Goal: Task Accomplishment & Management: Manage account settings

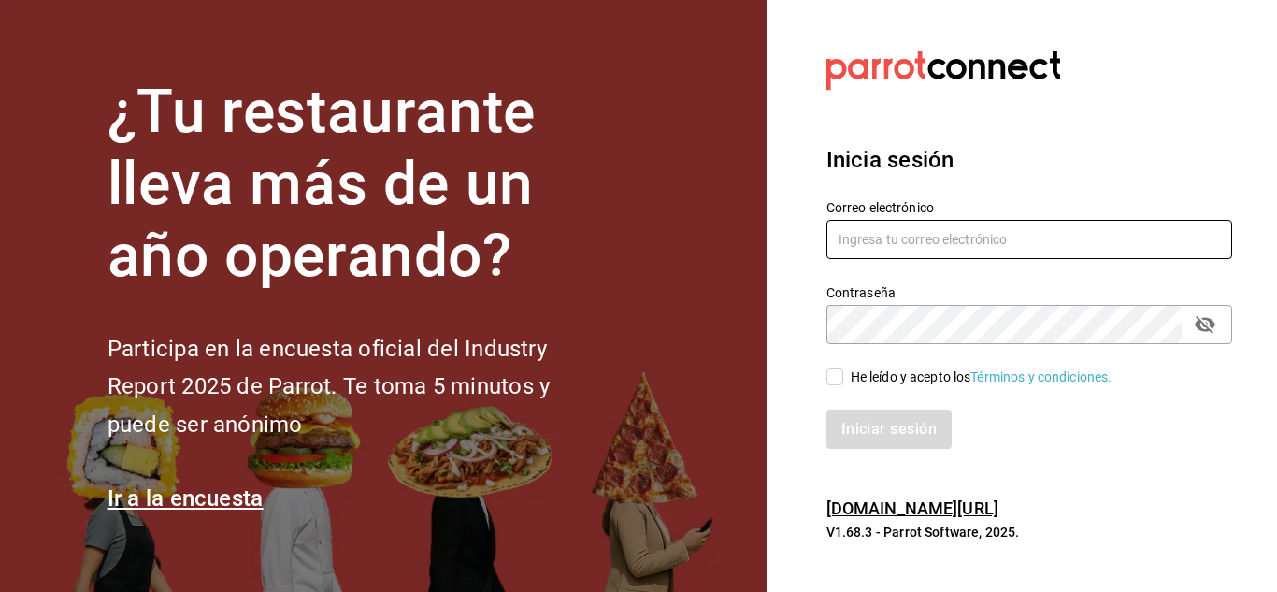
click at [864, 240] on input "text" at bounding box center [1029, 239] width 406 height 39
type input "M"
type input "Israel.vasquez158oaxaca@gmail.com"
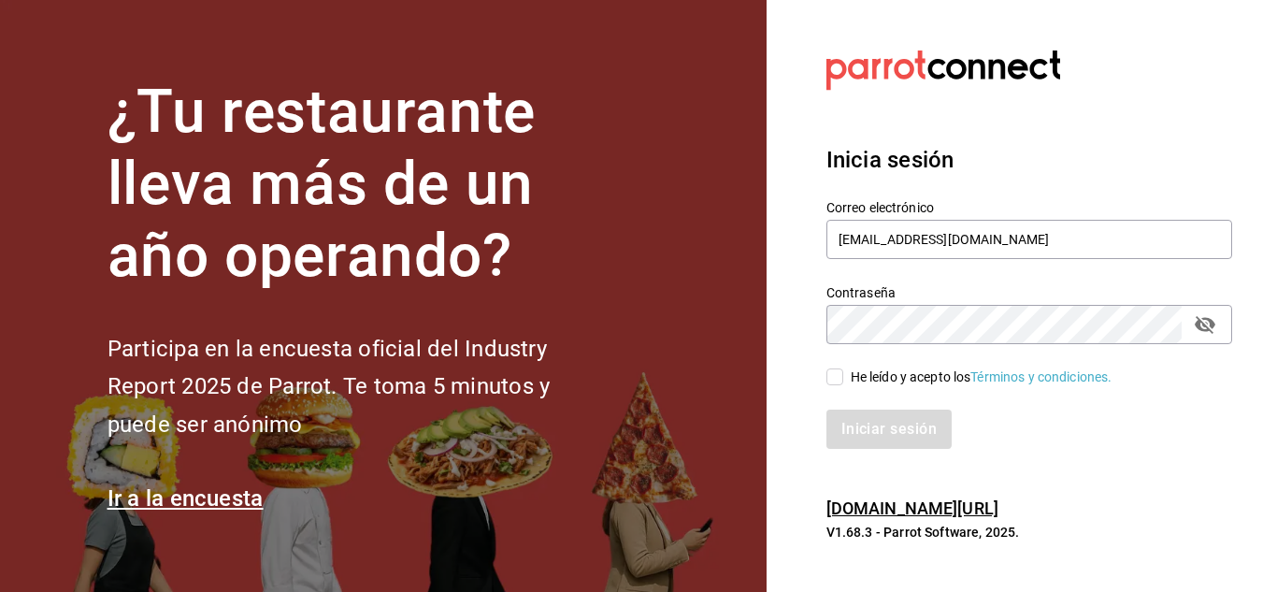
click at [831, 380] on input "He leído y acepto los Términos y condiciones." at bounding box center [834, 376] width 17 height 17
checkbox input "true"
click at [826, 409] on button "Iniciar sesión" at bounding box center [888, 428] width 125 height 39
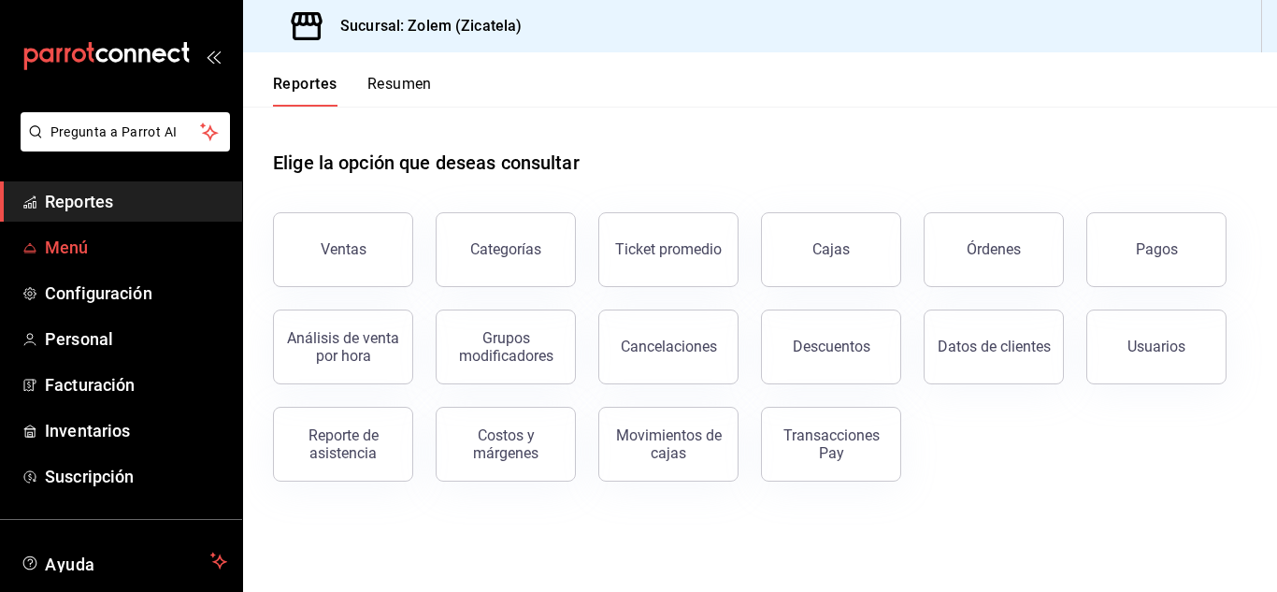
click at [72, 257] on span "Menú" at bounding box center [136, 247] width 182 height 25
